Goal: Navigation & Orientation: Find specific page/section

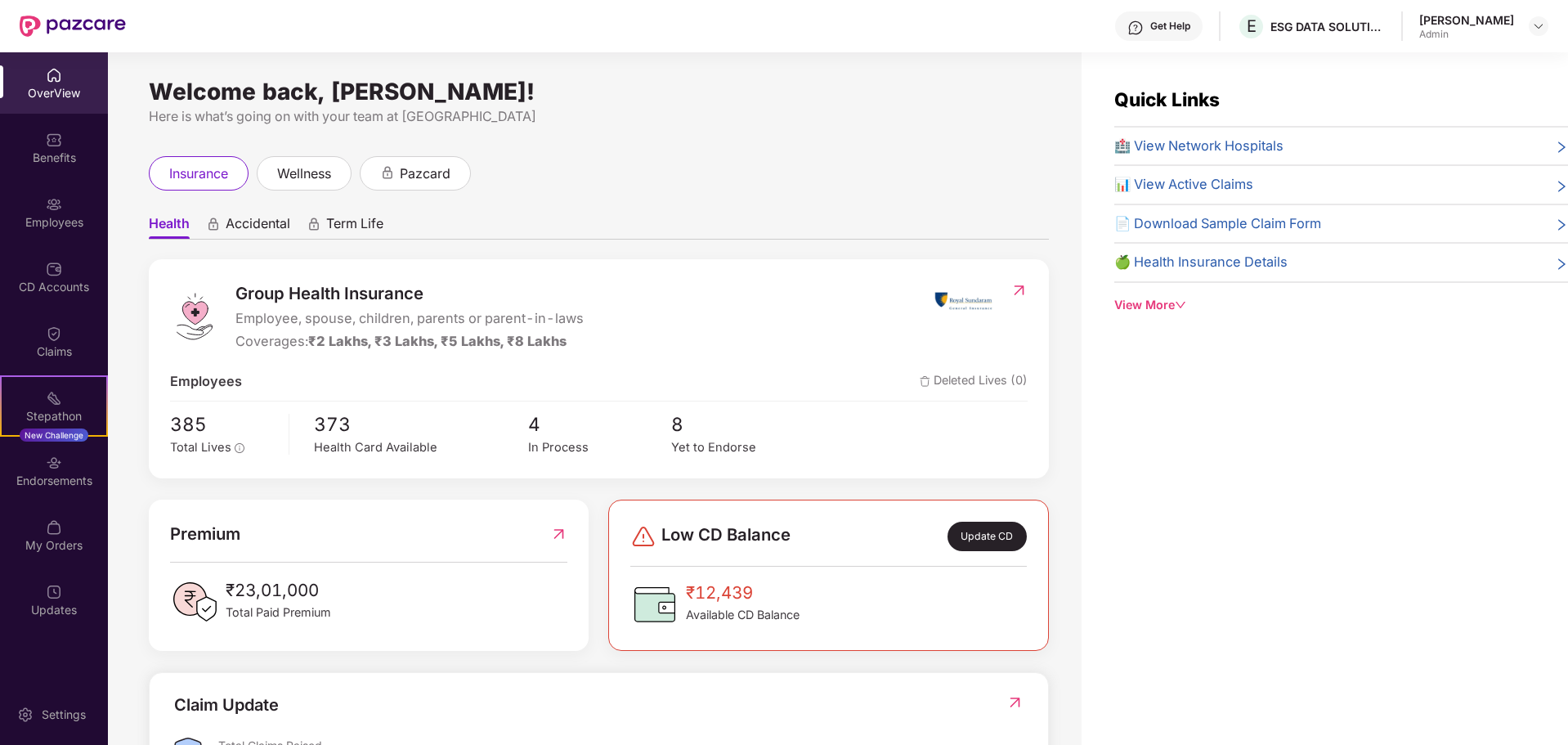
click at [973, 541] on div "Update CD" at bounding box center [987, 537] width 79 height 29
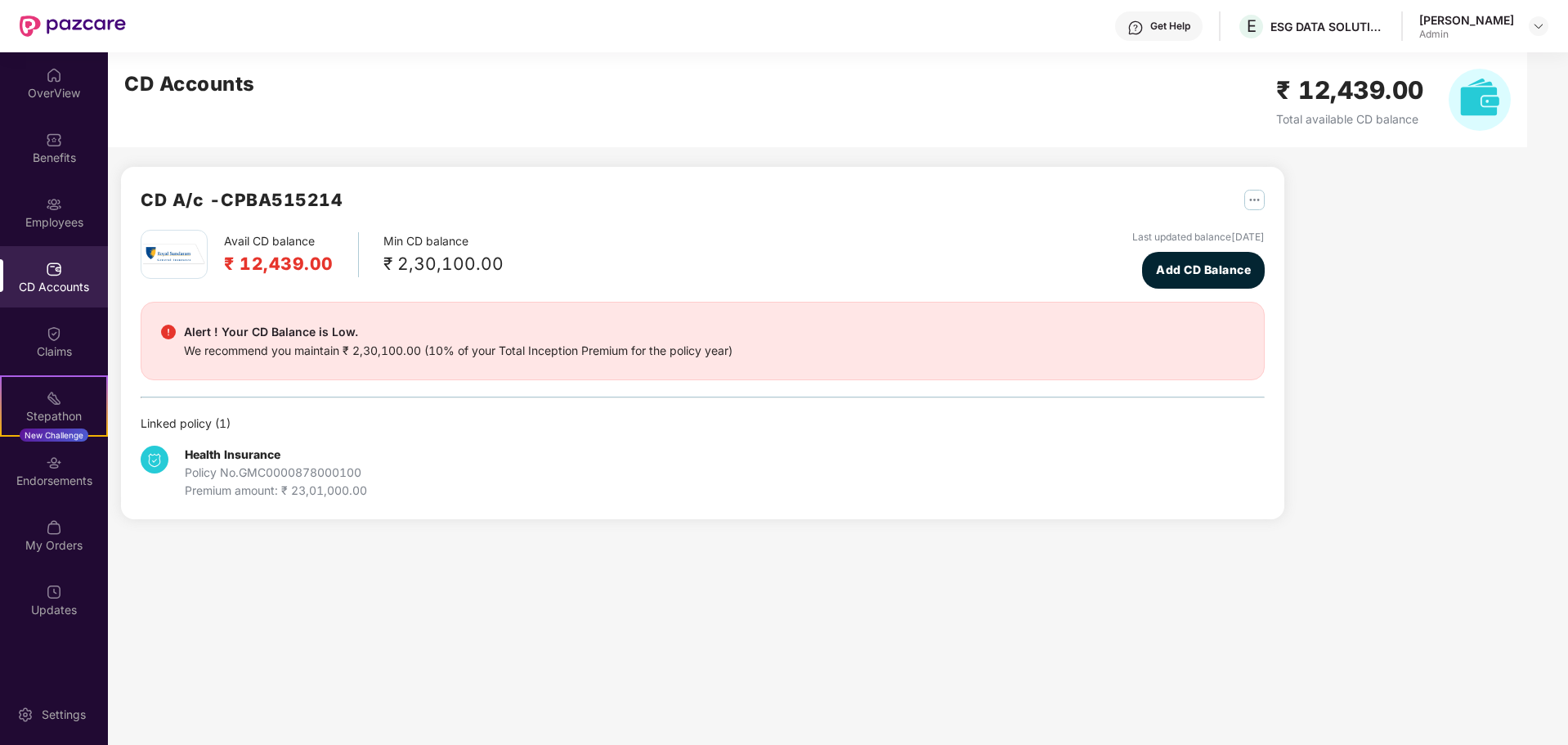
click at [1252, 202] on img "button" at bounding box center [1254, 199] width 21 height 21
click at [845, 208] on div "CD A/c - CPBA515214" at bounding box center [703, 208] width 1124 height 43
click at [66, 271] on div "CD Accounts" at bounding box center [54, 277] width 108 height 62
click at [65, 207] on div "Employees" at bounding box center [54, 212] width 108 height 62
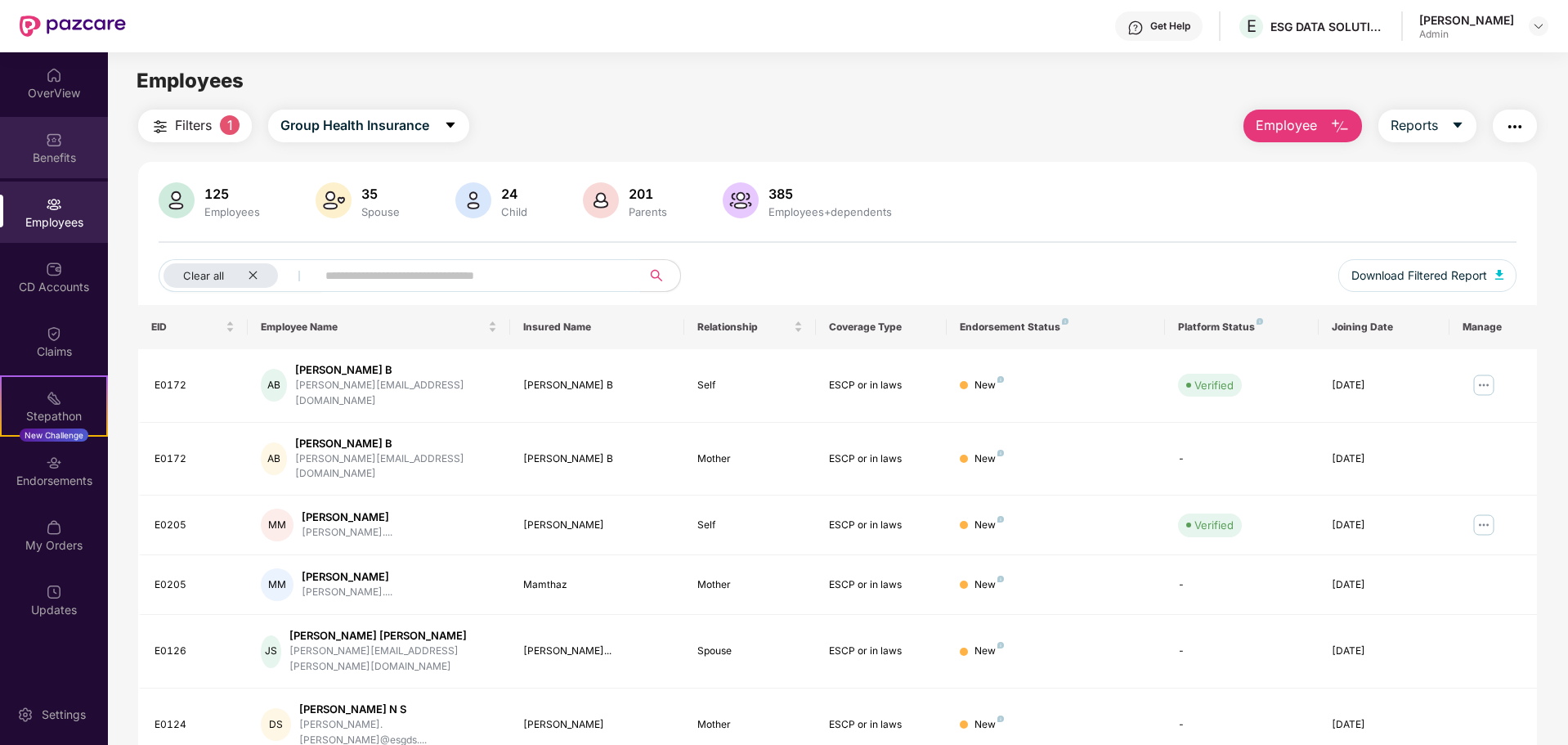
click at [57, 145] on img at bounding box center [54, 140] width 17 height 17
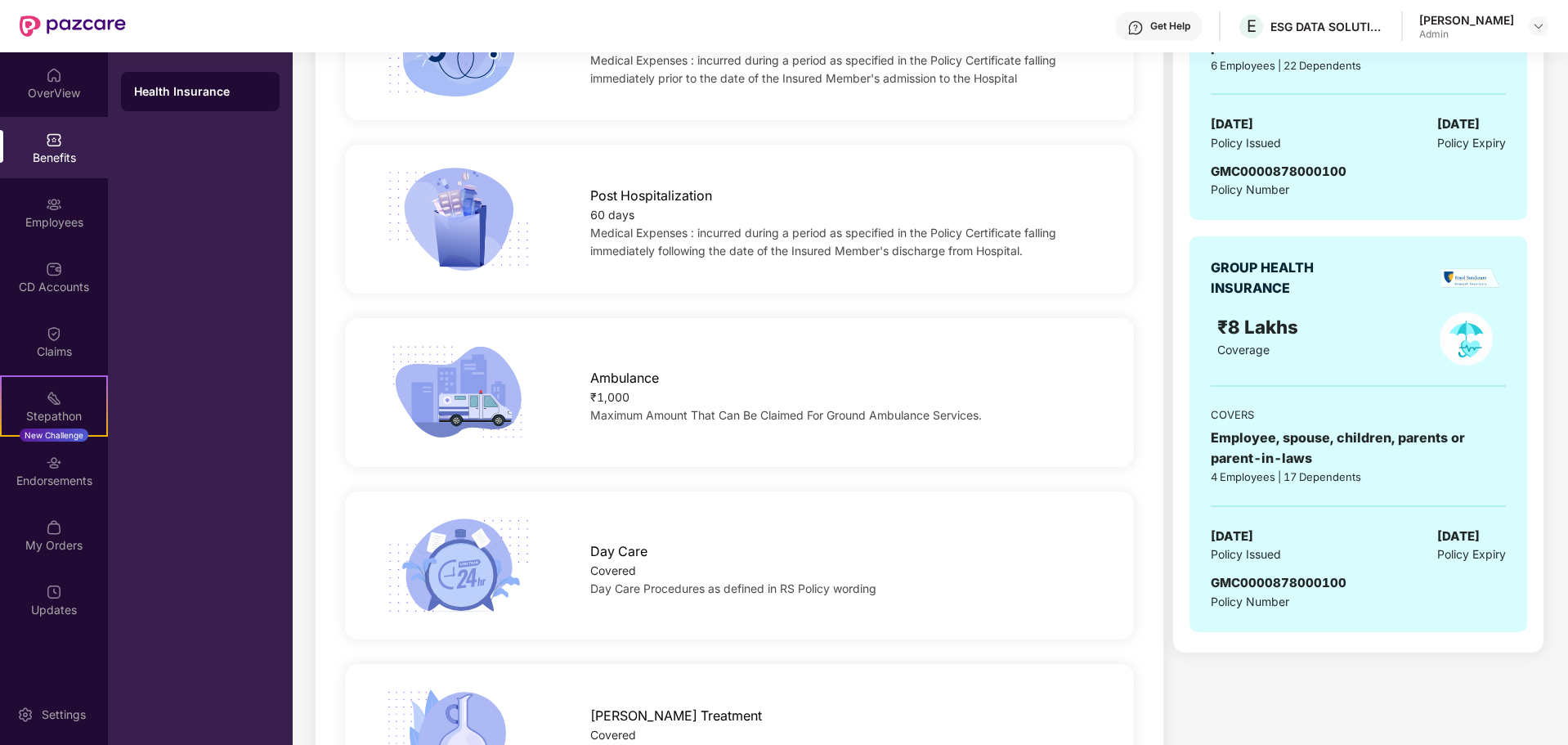
scroll to position [1390, 0]
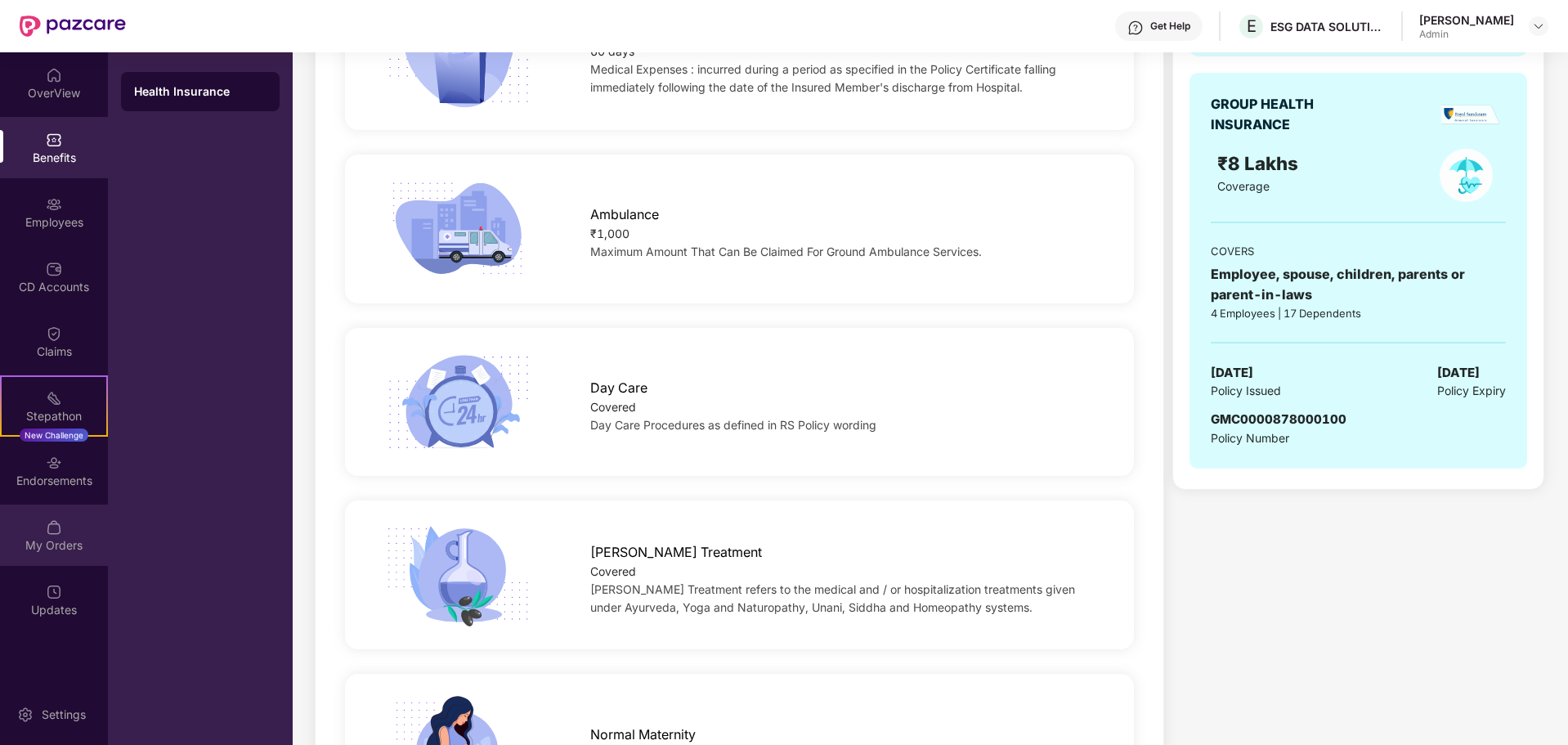
click at [49, 539] on div "My Orders" at bounding box center [54, 546] width 108 height 17
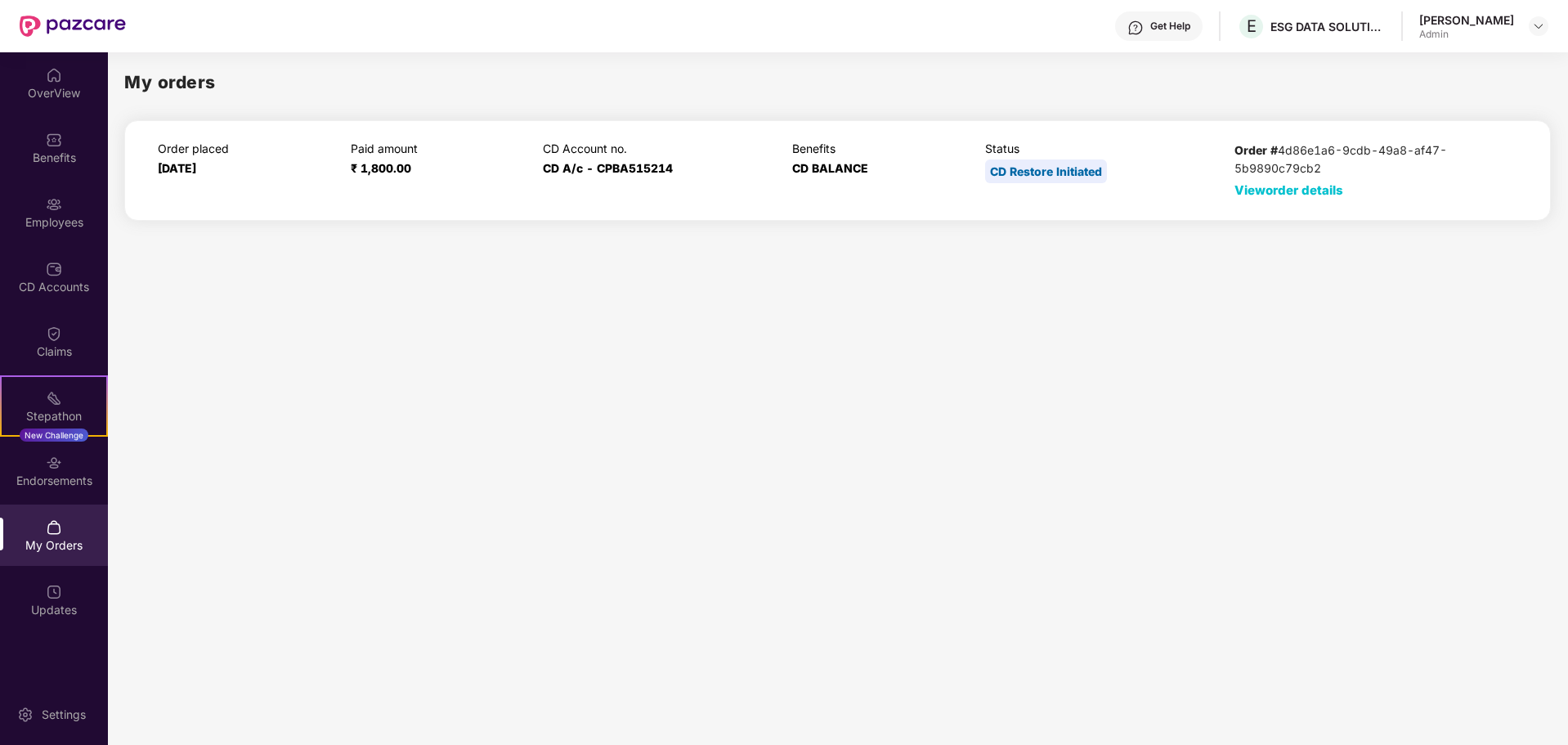
click at [94, 17] on img at bounding box center [72, 26] width 107 height 22
click at [590, 437] on div "My orders Order placed [DATE] Paid amount ₹ 1,800.00 CD Account no. CD A/c - CP…" at bounding box center [837, 397] width 1459 height 688
click at [46, 77] on img at bounding box center [54, 75] width 17 height 17
